Goal: Information Seeking & Learning: Learn about a topic

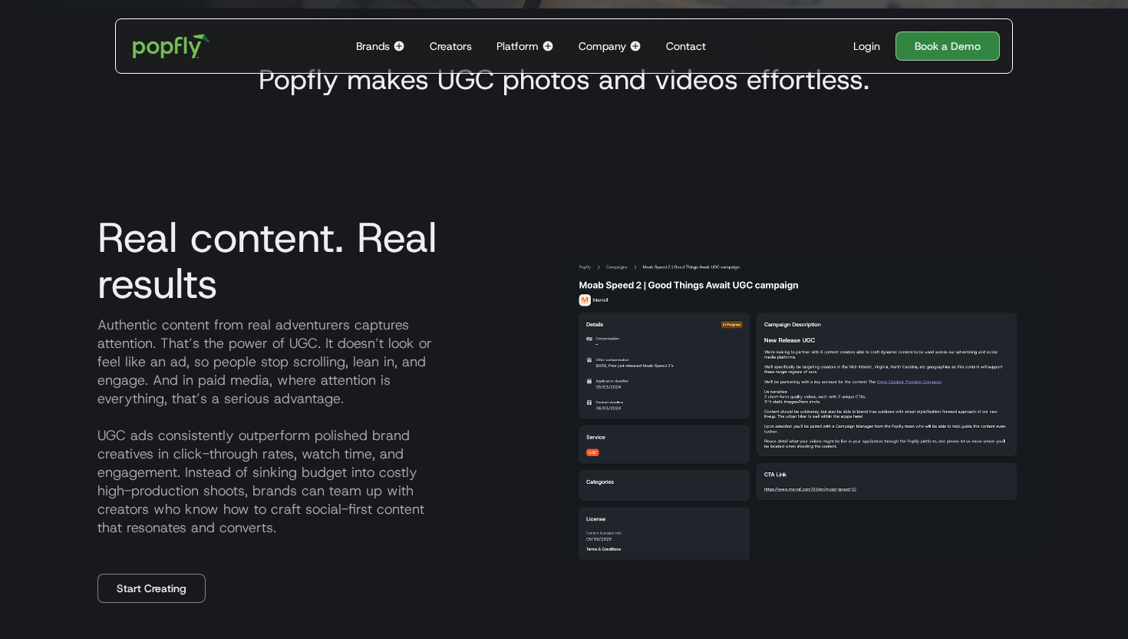
click at [632, 50] on img at bounding box center [635, 46] width 12 height 12
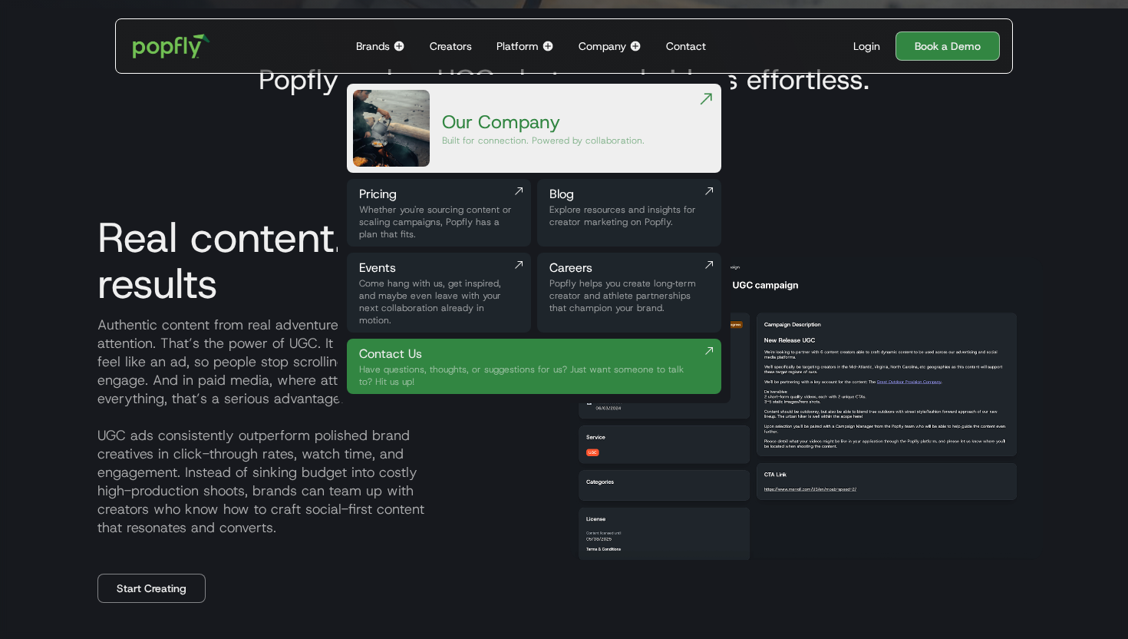
click at [540, 47] on div "Platform Back to main menu The Popfly Platform Connect with creators on the onl…" at bounding box center [525, 46] width 70 height 54
click at [548, 47] on img at bounding box center [548, 46] width 12 height 12
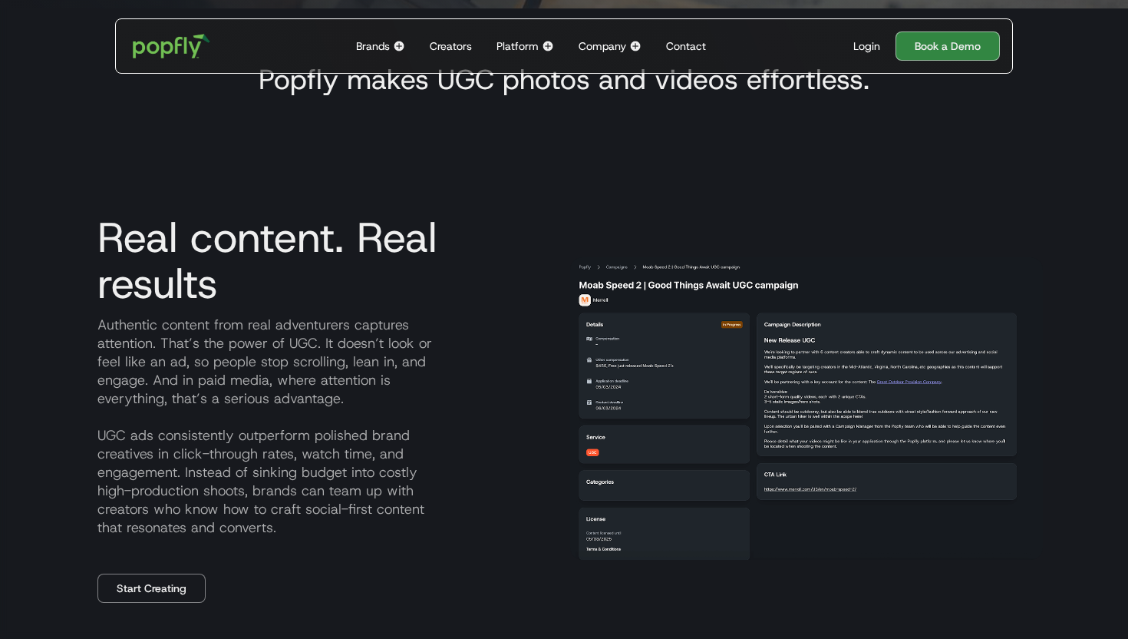
click at [548, 41] on img at bounding box center [548, 46] width 12 height 12
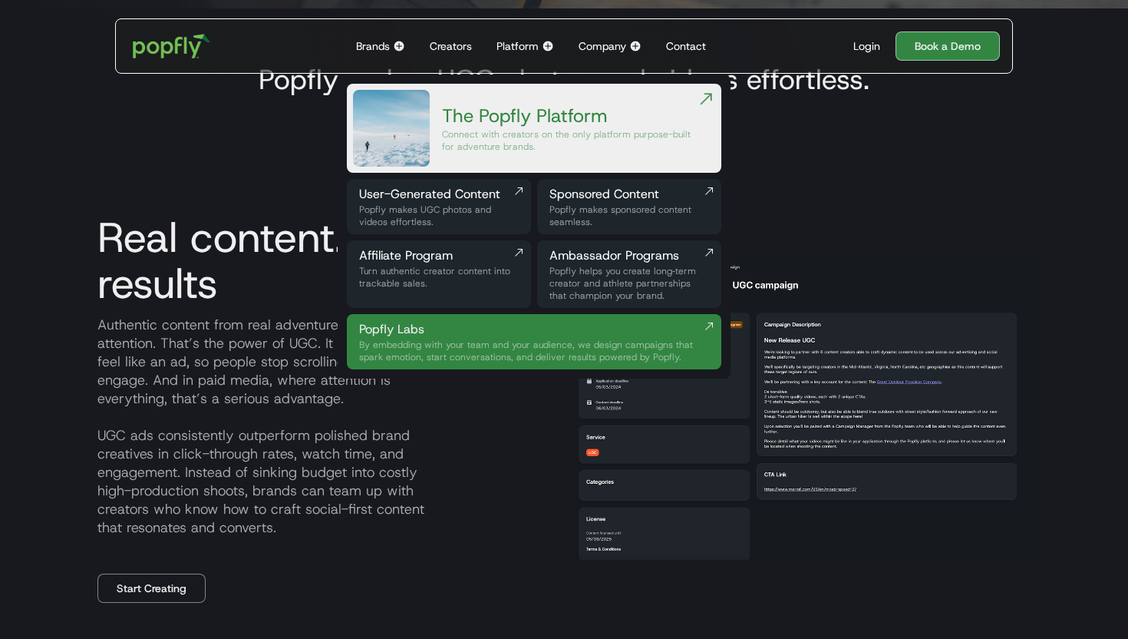
click at [398, 47] on img at bounding box center [399, 46] width 12 height 12
click at [361, 45] on div "Brands" at bounding box center [373, 45] width 34 height 15
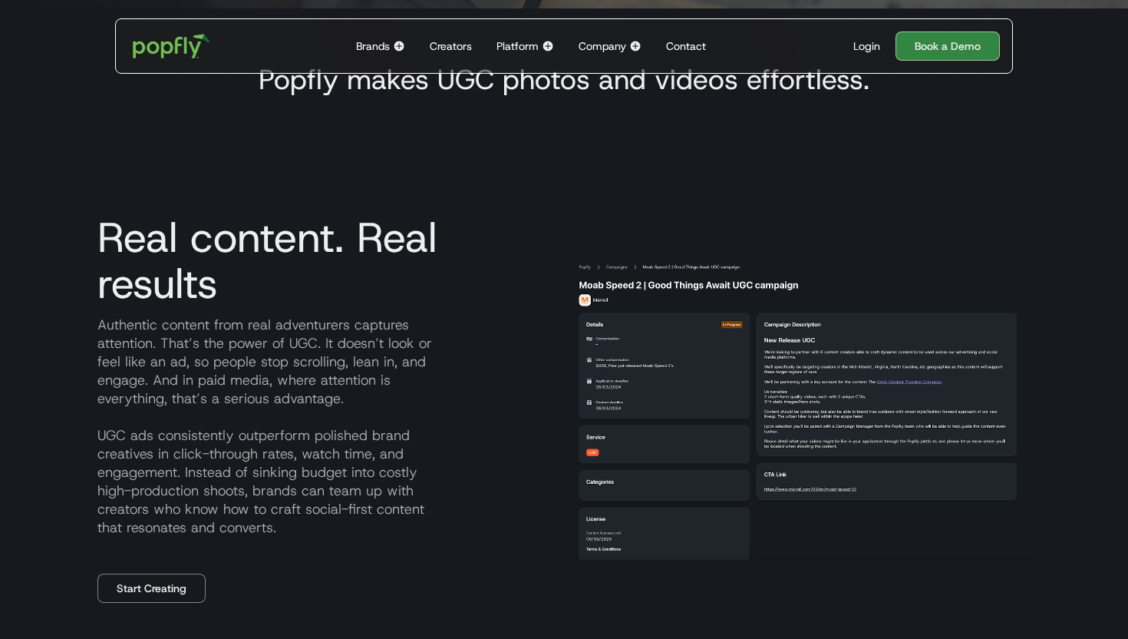
click at [361, 45] on div "Brands" at bounding box center [373, 45] width 34 height 15
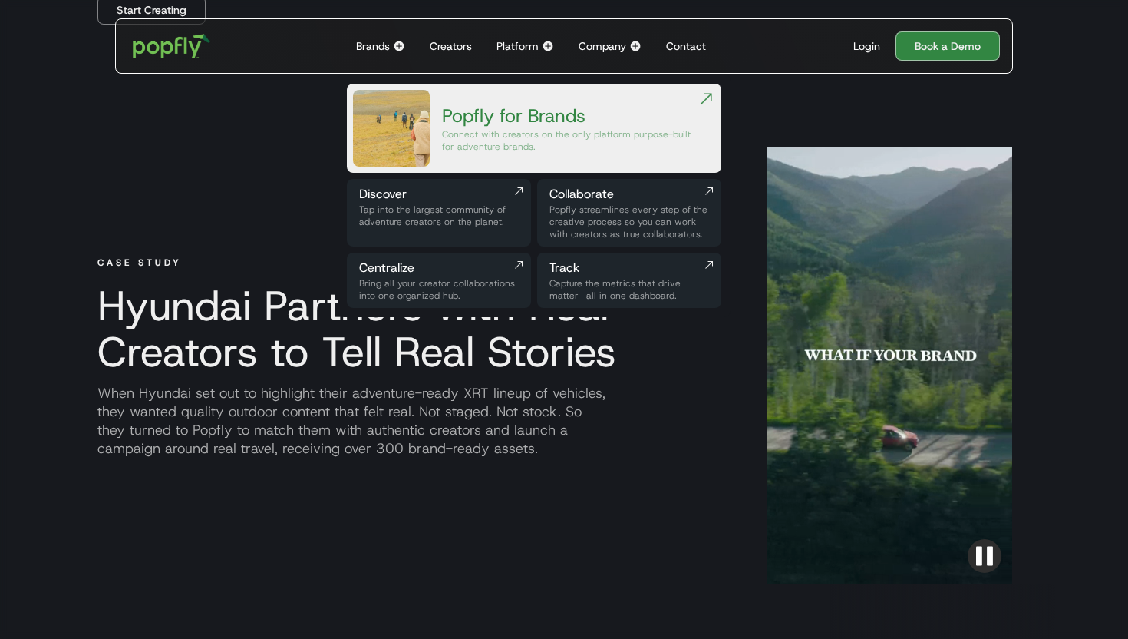
scroll to position [1082, 0]
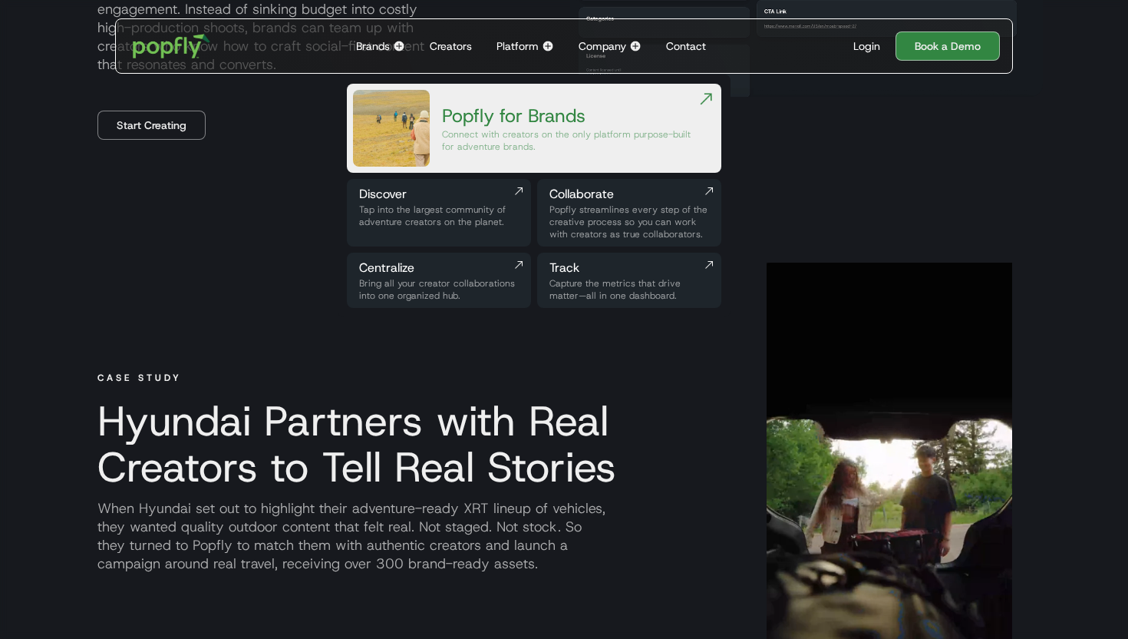
click at [528, 45] on div "Platform" at bounding box center [518, 45] width 42 height 15
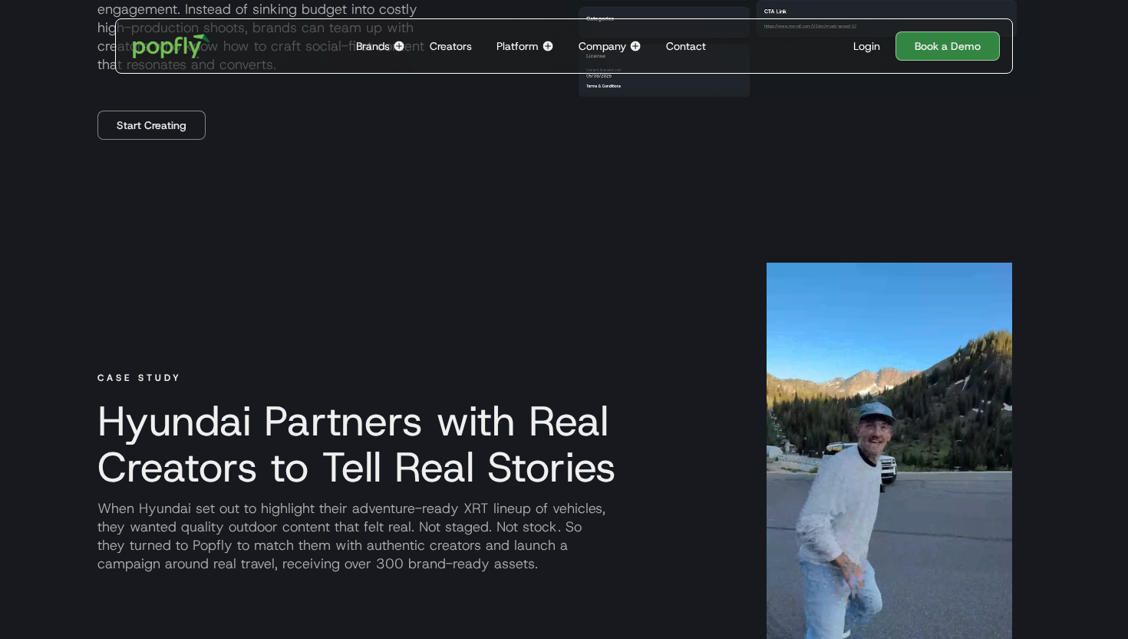
click at [528, 45] on div "Platform" at bounding box center [518, 45] width 42 height 15
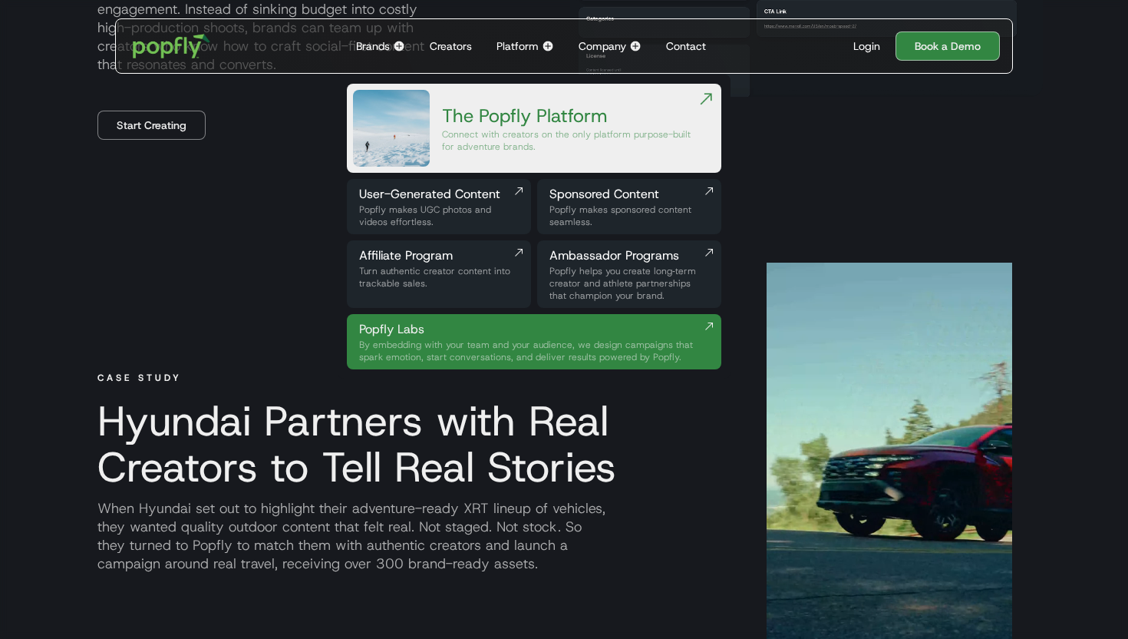
click at [508, 54] on div "Platform Back to main menu The Popfly Platform Connect with creators on the onl…" at bounding box center [525, 46] width 70 height 54
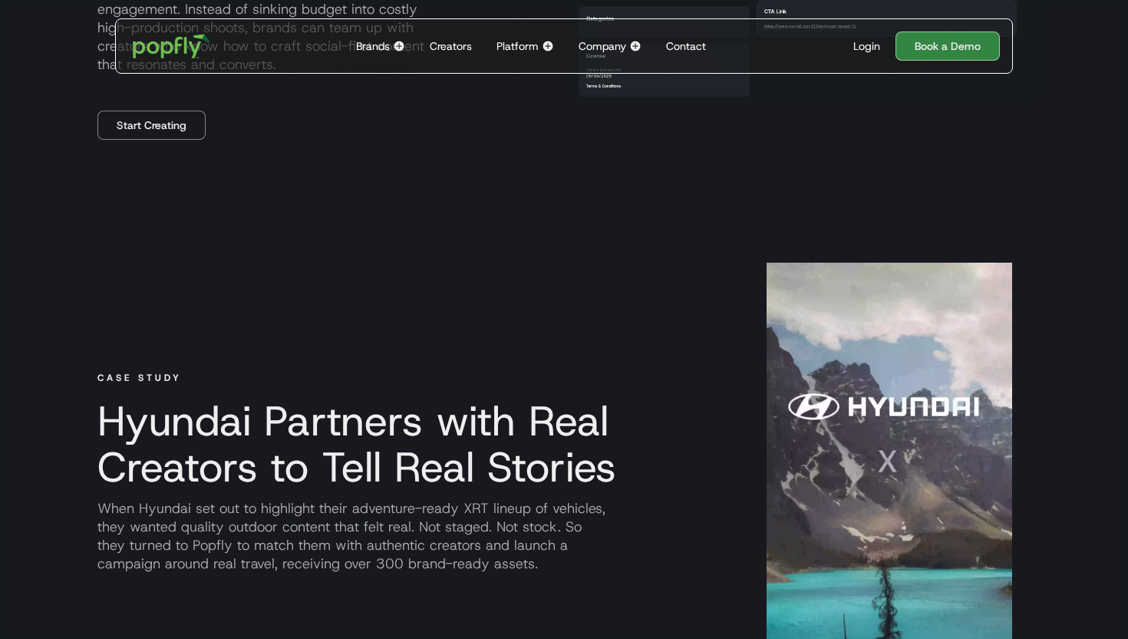
click at [600, 55] on div "Company Back to main menu Our Company Built for connection. Powered by collabor…" at bounding box center [610, 46] width 75 height 54
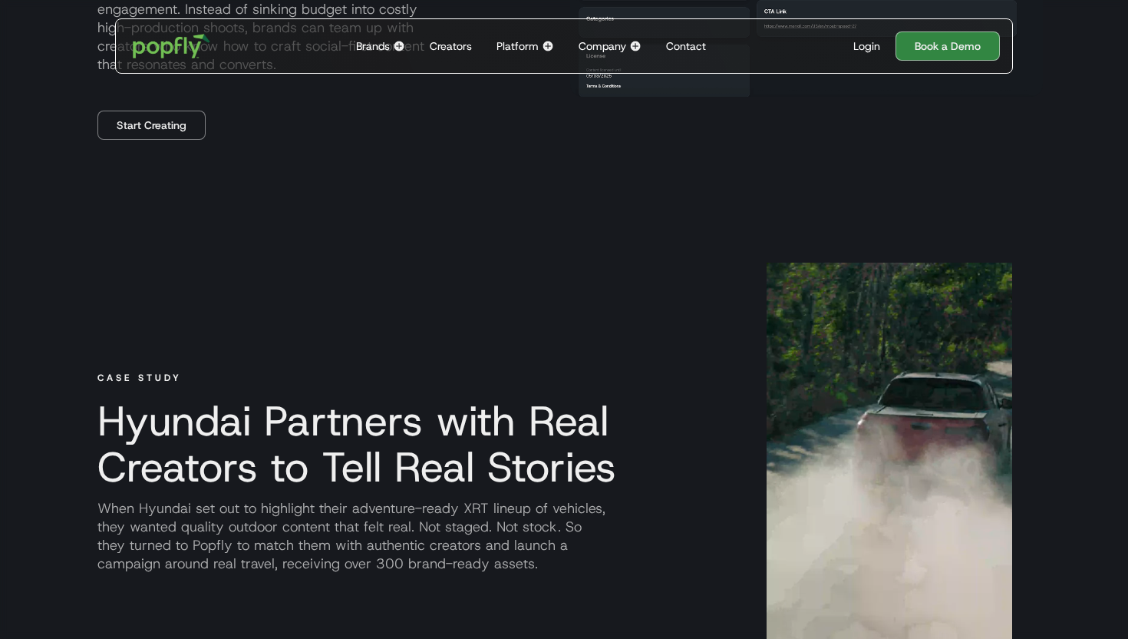
click at [600, 40] on div "Company" at bounding box center [603, 45] width 48 height 15
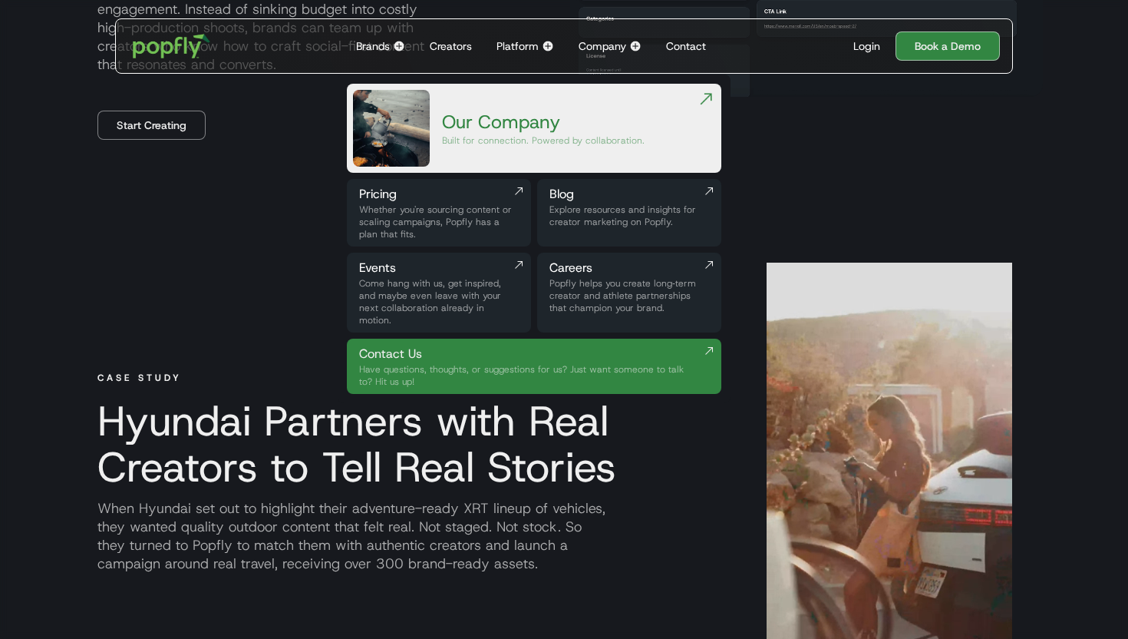
click at [429, 193] on div "Pricing" at bounding box center [439, 194] width 160 height 18
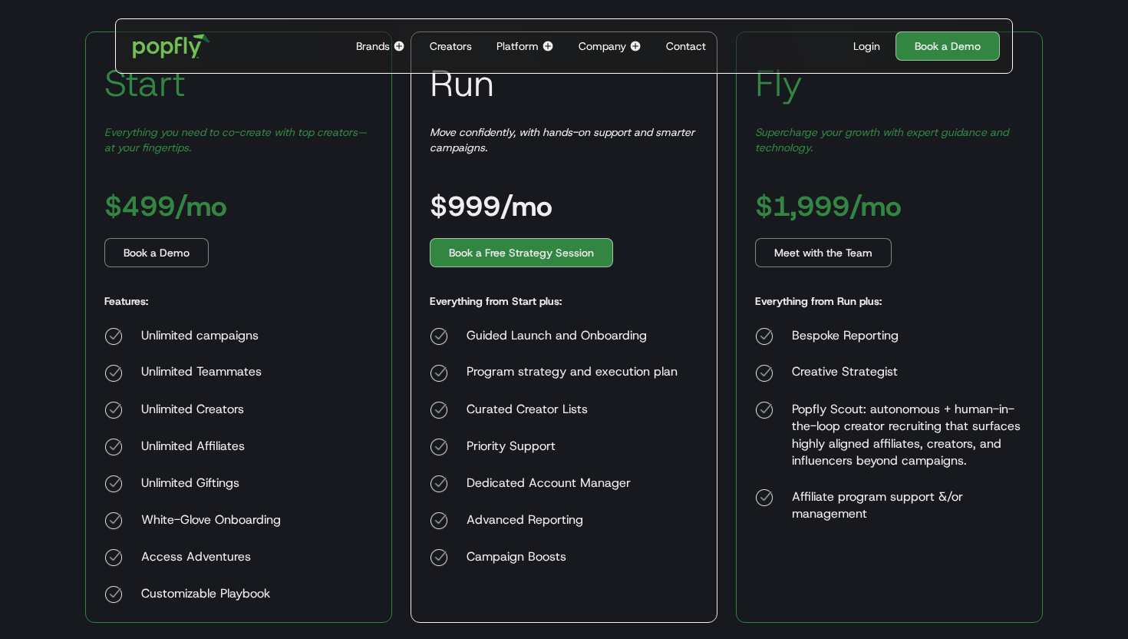
scroll to position [286, 0]
